Goal: Ask a question

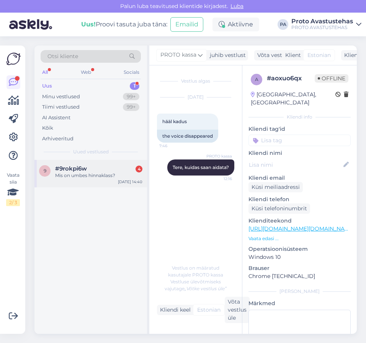
click at [72, 171] on span "#9rokpi6w" at bounding box center [71, 168] width 32 height 7
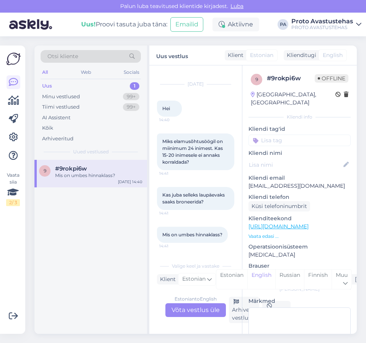
scroll to position [27, 0]
click at [203, 314] on div "Estonian to English Võta vestlus üle" at bounding box center [195, 311] width 60 height 14
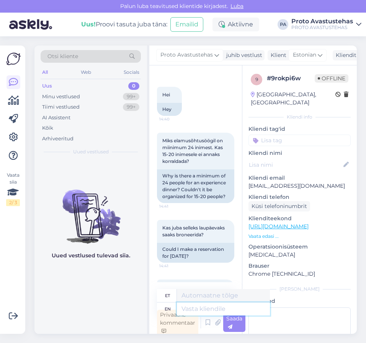
click at [214, 310] on textarea at bounding box center [223, 309] width 93 height 13
type textarea "Tere."
type textarea "Tere. 15-20 i"
type textarea "Tere. 15-20"
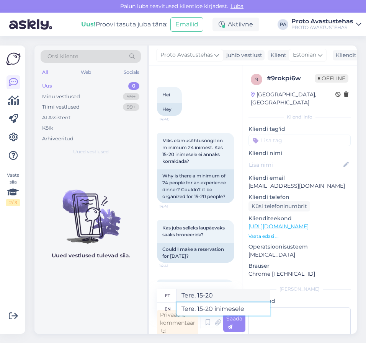
type textarea "Tere. 15-20 inimesele"
type textarea "Tere. 15-20 inimest"
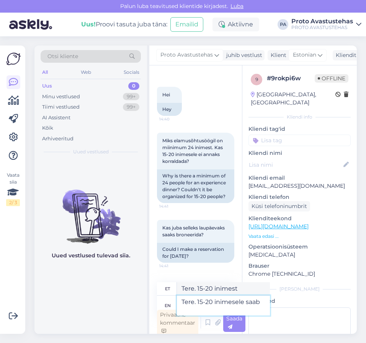
type textarea "Tere. 15-20 inimesele saab"
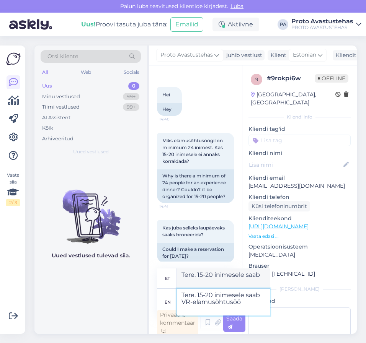
type textarea "Tere. 15-20 inimesele saab VR-elamusõhtusööj"
type textarea "Tere. 15-20 inimesele saab VR-elamusõhtusööki"
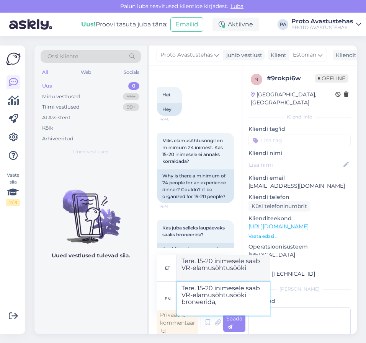
type textarea "Tere. 15-20 inimesele saab VR-elamusõhtusööki broneerida, k"
type textarea "Tere. 15-20 inimesele saab VR-elamusõhtusööki broneerida,"
type textarea "Tere. 15-20 inimesele saab VR-elamusõhtusööki broneerida, kui"
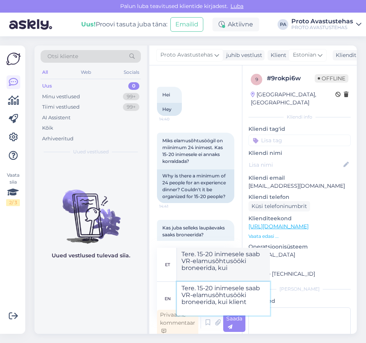
type textarea "Tere. 15-20 inimesele saab VR-elamusõhtusööki broneerida, kui klient"
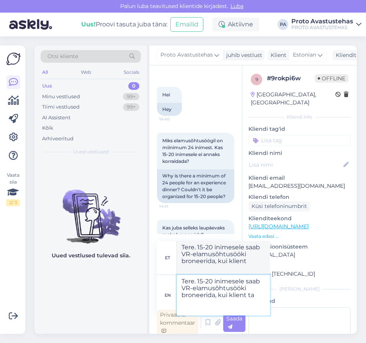
type textarea "Tere. 15-20 inimesele saab VR-elamusõhtusööki broneerida, kui klient tau"
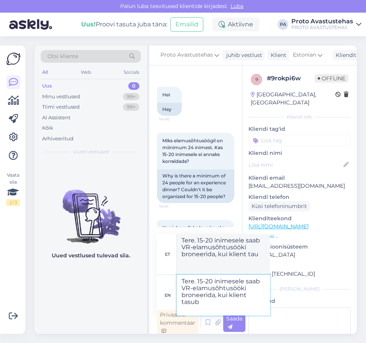
type textarea "Tere. 15-20 inimesele saab VR-elamusõhtusööki broneerida, kui klient tasub"
type textarea "Tere. 15-20 inimesele saab VR-elamusõhtusööki broneerida, kui klient tasub 24 i"
type textarea "Tere. 15-20 inimesele saab VR-elamusõhtusööki broneerida, kui klient tasub 24"
type textarea "Tere. 15-20 inimesele saab VR-elamusõhtusööki broneerida, kui klient tasub 24 i…"
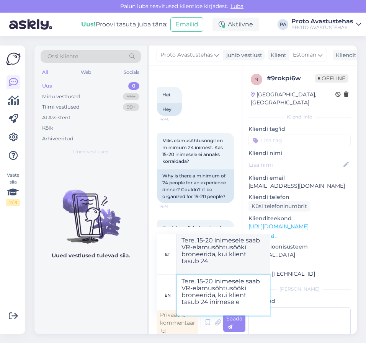
type textarea "Tere. 15-20 inimesele saab VR-elamusõhtusööki broneerida, kui klient tasub 24 i…"
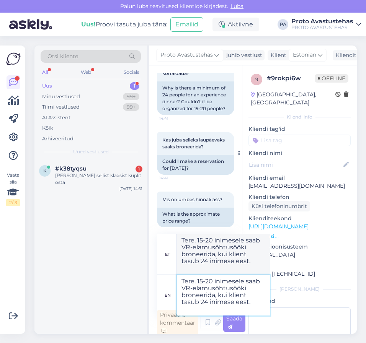
scroll to position [151, 0]
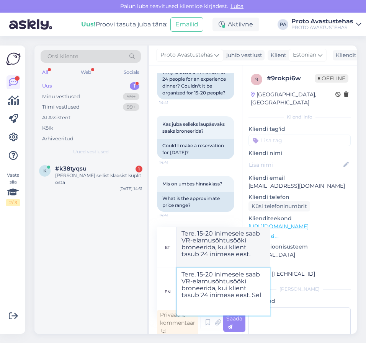
type textarea "Tere. 15-20 inimesele saab VR-elamusõhtusööki broneerida, kui klient tasub 24 i…"
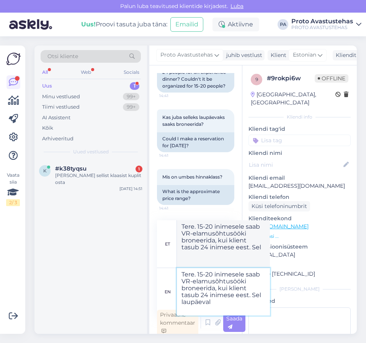
type textarea "Tere. 15-20 inimesele saab VR-elamusõhtusööki broneerida, kui klient tasub 24 i…"
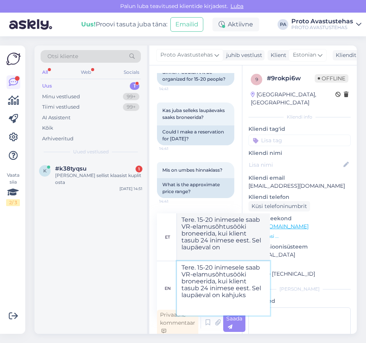
type textarea "Tere. 15-20 inimesele saab VR-elamusõhtusööki broneerida, kui klient tasub 24 i…"
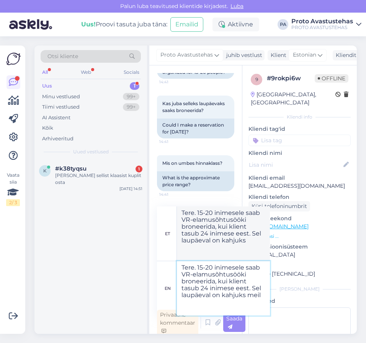
type textarea "Tere. 15-20 inimesele saab VR-elamusõhtusööki broneerida, kui klient tasub 24 i…"
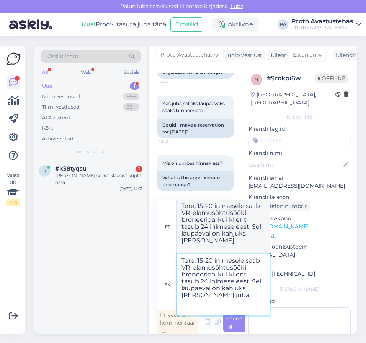
type textarea "Tere. 15-20 inimesele saab VR-elamusõhtusööki broneerida, kui klient tasub 24 i…"
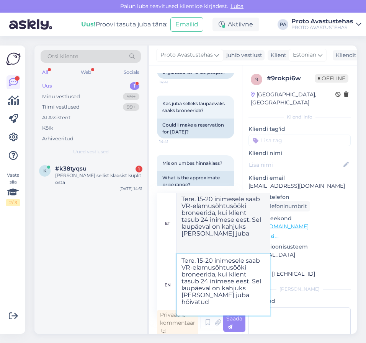
type textarea "Tere. 15-20 inimesele saab VR-elamusõhtusööki broneerida, kui klient tasub 24 i…"
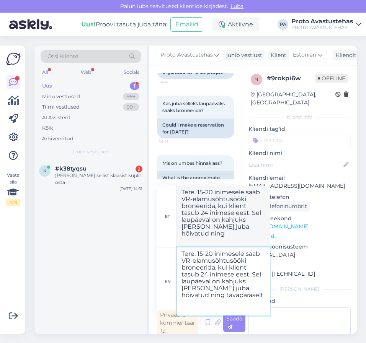
type textarea "Tere. 15-20 inimesele saab VR-elamusõhtusööki broneerida, kui klient tasub 24 i…"
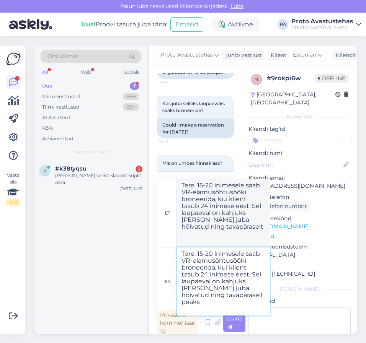
type textarea "Tere. 15-20 inimesele saab VR-elamusõhtusööki broneerida, kui klient tasub 24 i…"
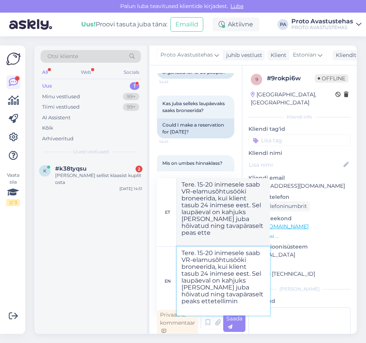
type textarea "Tere. 15-20 inimesele saab VR-elamusõhtusööki broneerida, kui klient tasub 24 i…"
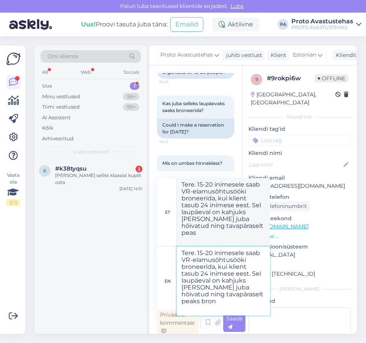
scroll to position [3, 0]
type textarea "Tere. 15-20 inimesele saab VR-elamusõhtusööki broneerida, kui klient tasub 24 i…"
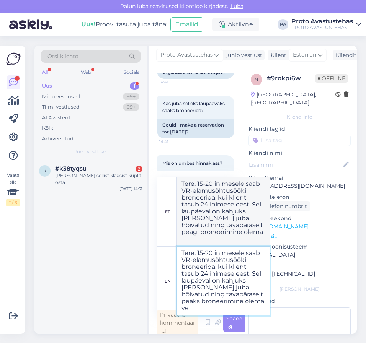
scroll to position [10, 0]
type textarea "Tere. 15-20 inimesele saab VR-elamusõhtusööki broneerida, kui klient tasub 24 i…"
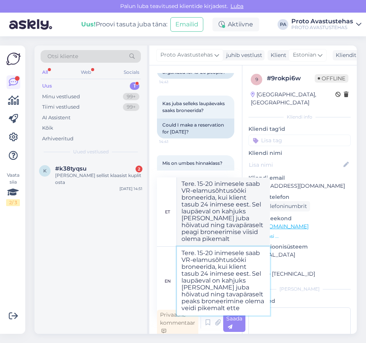
type textarea "Tere. 15-20 inimesele saab VR-elamusõhtusööki broneerida, kui klient tasub 24 i…"
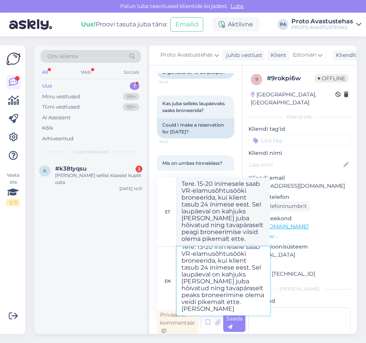
scroll to position [17, 0]
type textarea "Tere. 15-20 inimesele saab VR-elamusõhtusööki broneerida, kui klient tasub 24 i…"
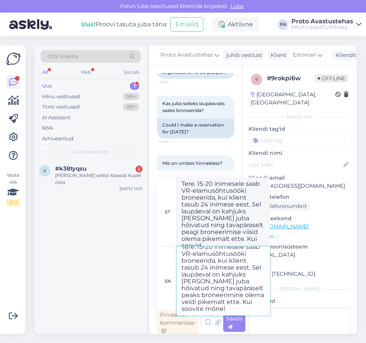
type textarea "Tere. 15-20 inimesele saab VR-elamusõhtusööki broneerida, kui klient tasub 24 i…"
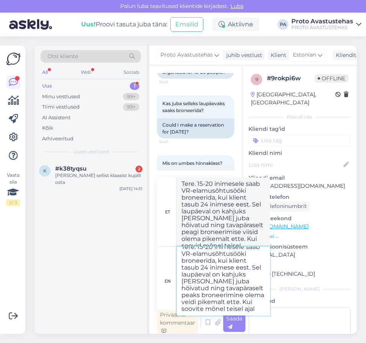
type textarea "Tere. 15-20 inimesele saab VR-elamusõhtusööki broneerida, kui klient tasub 24 i…"
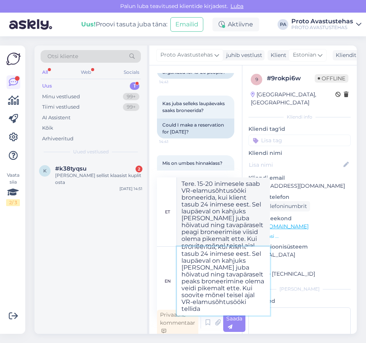
scroll to position [38, 0]
type textarea "Tere. 15-20 inimesele saab VR-elamusõhtusööki broneerida, kui klient tasub 24 i…"
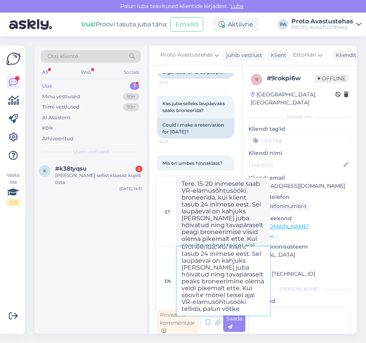
type textarea "Tere. 15-20 inimesele saab VR-elamusõhtusööki broneerida, kui klient tasub 24 i…"
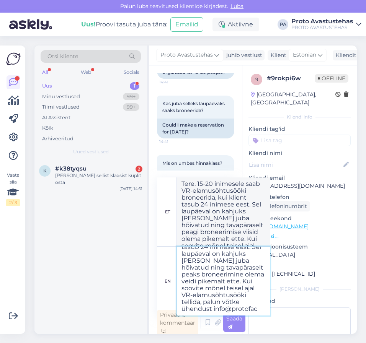
scroll to position [51, 0]
type textarea "Tere. 15-20 inimesele saab VR-elamusõhtusööki broneerida, kui klient tasub 24 i…"
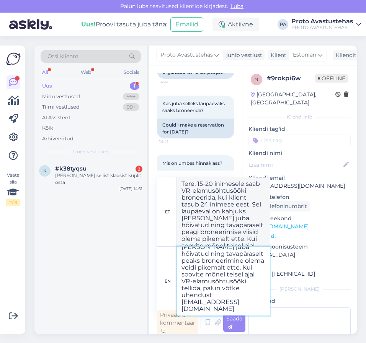
type textarea "Tere. 15-20 inimesele saab VR-elamusõhtusööki broneerida, kui klient tasub 24 i…"
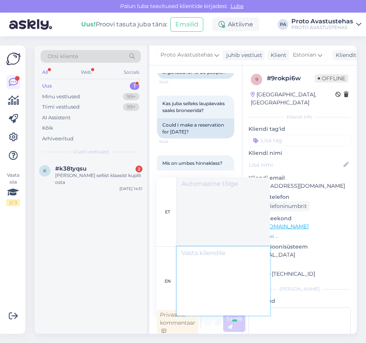
scroll to position [0, 0]
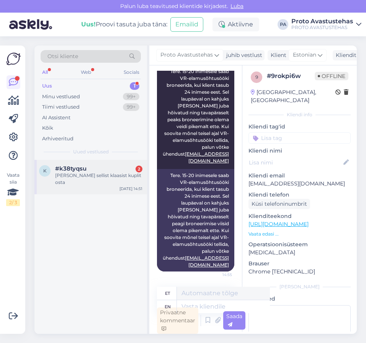
click at [90, 175] on div "[PERSON_NAME] sellist klaasist kuplit osta" at bounding box center [98, 179] width 87 height 14
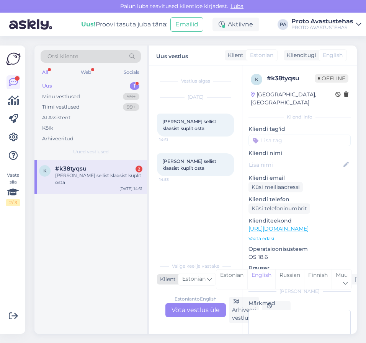
drag, startPoint x: 202, startPoint y: 311, endPoint x: 188, endPoint y: 286, distance: 29.5
click at [202, 311] on div "Estonian to English Võta vestlus üle" at bounding box center [195, 311] width 60 height 14
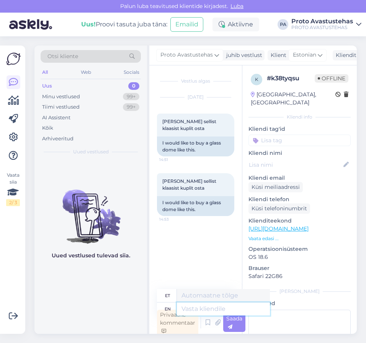
click at [209, 311] on textarea at bounding box center [223, 309] width 93 height 13
type textarea "Tere."
type textarea "Tere. PROTO"
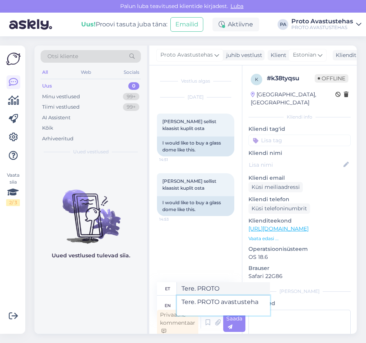
type textarea "Tere. PROTO avastusteha"
type textarea "Tere. PROTO avastustehas"
type textarea "Tere. PROTO avastustehas ei m"
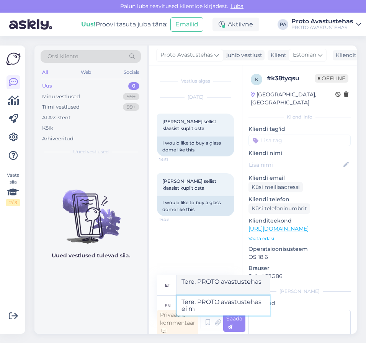
type textarea "Tere. PROTO avastustehas ei"
type textarea "Tere. PROTO avastustehas ei müü k"
type textarea "Tere. PROTO avastustehas ei müü"
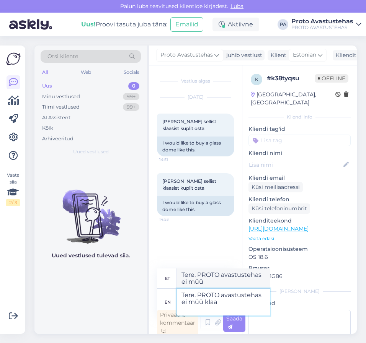
type textarea "Tere. PROTO avastustehas ei [PERSON_NAME]"
type textarea "Tere. PROTO avastustehas ei müü klaa"
type textarea "Tere. PROTO avastustehas ei müü klaasist"
type textarea "Tere. PROTO avastustehas ei müü klaasist kupleid."
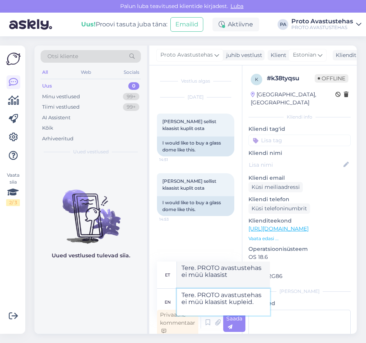
type textarea "Tere. PROTO avastustehas ei müü klaasist kupleid"
type textarea "Tere. PROTO avastustehas ei müü klaasist kupleid."
type textarea "Tere. PROTO avastustehas ei müü klaasist kupleid. kui"
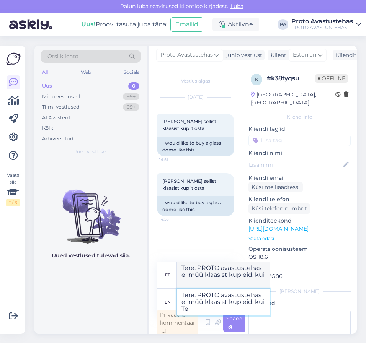
type textarea "Tere. PROTO avastustehas ei müü klaasist kupleid. kui Te"
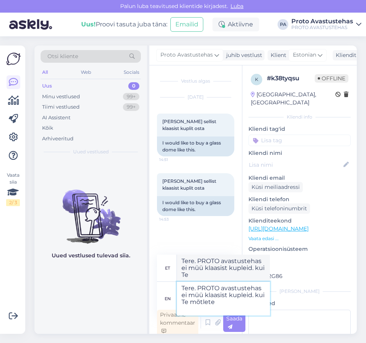
type textarea "Tere. PROTO avastustehas ei müü klaasist kupleid. kui Te mõtlete"
type textarea "Tere. PROTO avastustehas ei müü klaasist kupleid. kui Te mõtlete PROTO su"
type textarea "Tere. PROTO avastustehas ei müü klaasist kupleid. kui Te mõtlete PROTO"
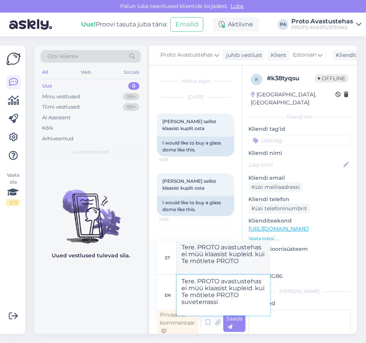
type textarea "Tere. PROTO avastustehas ei müü klaasist kupleid. kui Te mõtlete PROTO suveterr…"
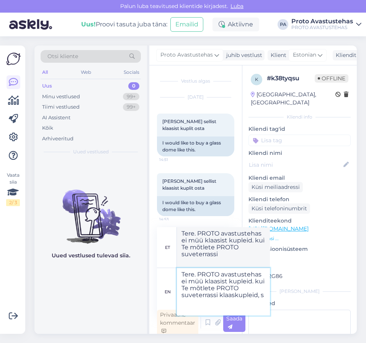
type textarea "Tere. PROTO avastustehas ei müü klaasist kupleid. kui Te mõtlete PROTO suveterr…"
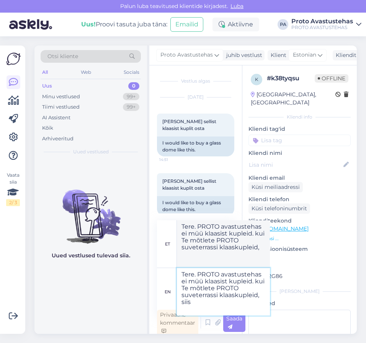
type textarea "Tere. PROTO avastustehas ei müü klaasist kupleid. kui Te mõtlete PROTO suveterr…"
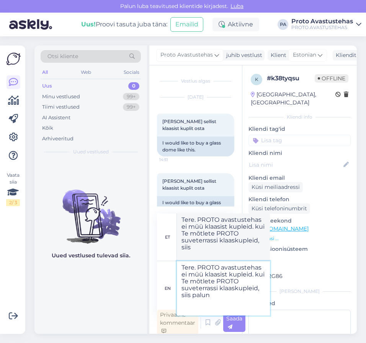
type textarea "Tere. PROTO avastustehas ei müü klaasist kupleid. kui Te mõtlete PROTO suveterr…"
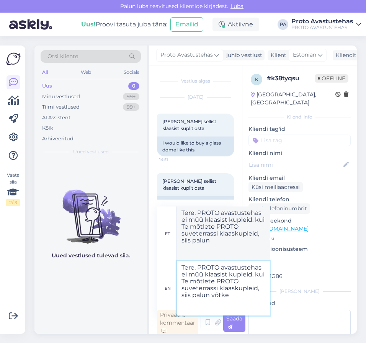
type textarea "Tere. PROTO avastustehas ei müü klaasist kupleid. kui Te mõtlete PROTO suveterr…"
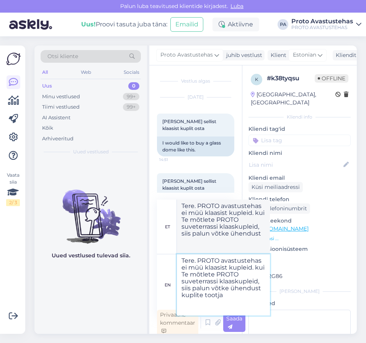
type textarea "Tere. PROTO avastustehas ei müü klaasist kupleid. kui Te mõtlete PROTO suveterr…"
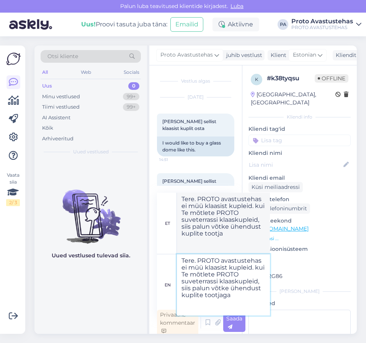
type textarea "Tere. PROTO avastustehas ei müü klaasist kupleid. kui Te mõtlete PROTO suveterr…"
paste textarea "Klaar Modular"
type textarea "Tere. PROTO avastustehas ei müü klaasist kupleid. kui Te mõtlete PROTO suveterr…"
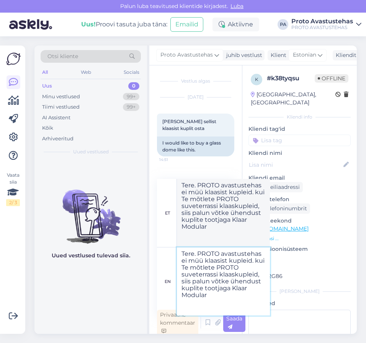
type textarea "Tere. PROTO avastustehas ei müü klaasist kupleid. kui Te mõtlete PROTO suveterr…"
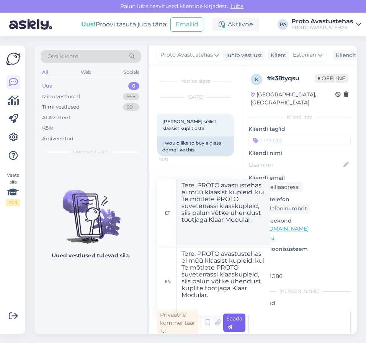
click at [237, 324] on div "Saada" at bounding box center [234, 323] width 22 height 18
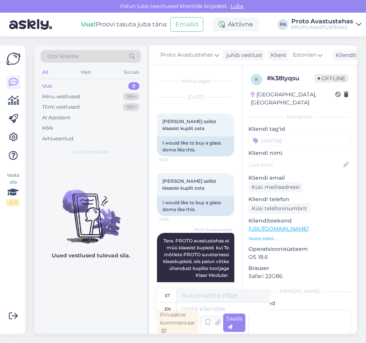
scroll to position [2, 0]
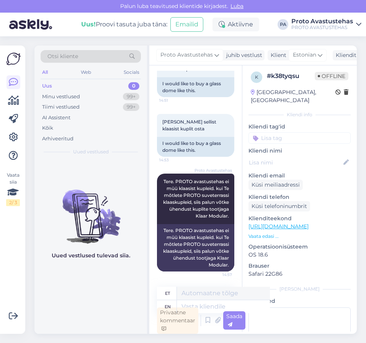
click at [49, 85] on div "Uus" at bounding box center [47, 86] width 10 height 8
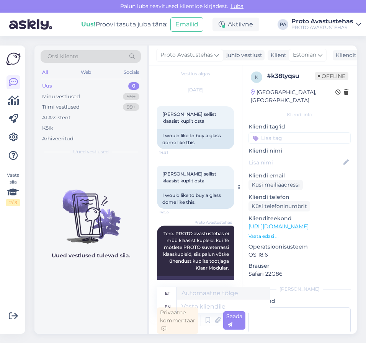
scroll to position [0, 0]
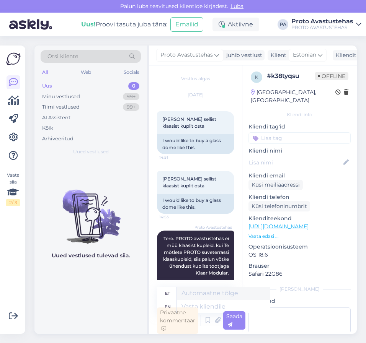
click at [300, 223] on link "[URL][DOMAIN_NAME]" at bounding box center [278, 226] width 60 height 7
click at [52, 86] on div "Uus 0" at bounding box center [91, 86] width 100 height 11
